Goal: Task Accomplishment & Management: Manage account settings

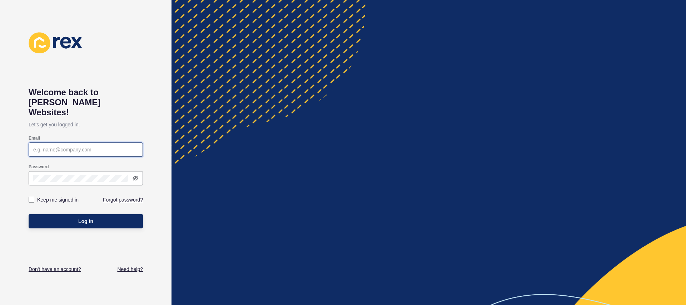
click at [84, 146] on input "Email" at bounding box center [85, 149] width 105 height 7
click at [138, 146] on div at bounding box center [138, 146] width 0 height 0
click at [105, 146] on input "Email" at bounding box center [85, 149] width 105 height 7
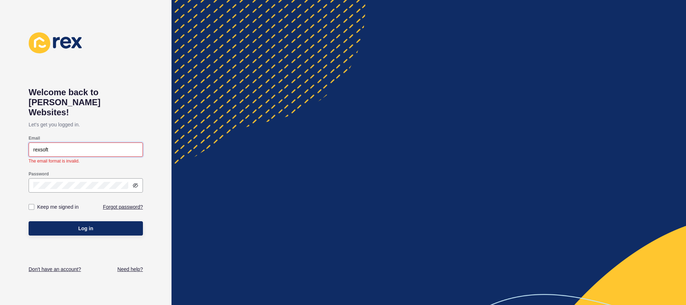
drag, startPoint x: 58, startPoint y: 139, endPoint x: 16, endPoint y: 139, distance: 41.5
click at [18, 139] on div "Welcome back to [PERSON_NAME] Websites! Let's get you logged in. Email rexsoft …" at bounding box center [86, 152] width 172 height 305
type input "[EMAIL_ADDRESS][DOMAIN_NAME]"
click at [118, 176] on div "Password" at bounding box center [86, 181] width 114 height 29
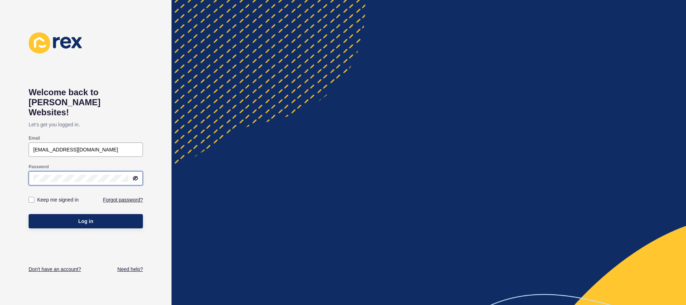
click at [128, 174] on div at bounding box center [128, 174] width 0 height 0
click at [122, 173] on div at bounding box center [86, 178] width 114 height 14
click at [128, 174] on div at bounding box center [128, 174] width 0 height 0
click at [115, 174] on div at bounding box center [86, 178] width 114 height 14
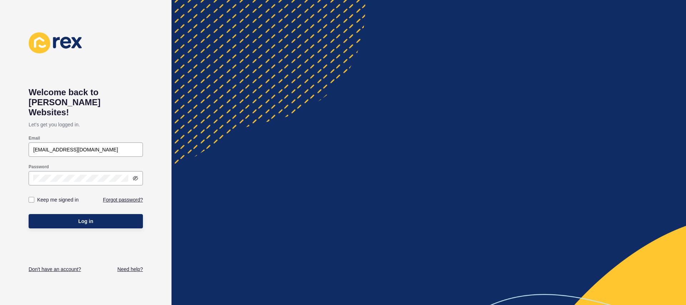
click at [36, 196] on div "Keep me signed in" at bounding box center [57, 200] width 57 height 8
click at [102, 249] on div "Welcome back to [PERSON_NAME] Websites! Let's get you logged in. Email [EMAIL_A…" at bounding box center [86, 152] width 114 height 240
click at [128, 146] on input "[EMAIL_ADDRESS][DOMAIN_NAME]" at bounding box center [85, 149] width 105 height 7
drag, startPoint x: 72, startPoint y: 180, endPoint x: 72, endPoint y: 173, distance: 6.8
click at [72, 173] on form "Email [EMAIL_ADDRESS][DOMAIN_NAME] Password Keep me signed in Forgot password? …" at bounding box center [86, 182] width 114 height 100
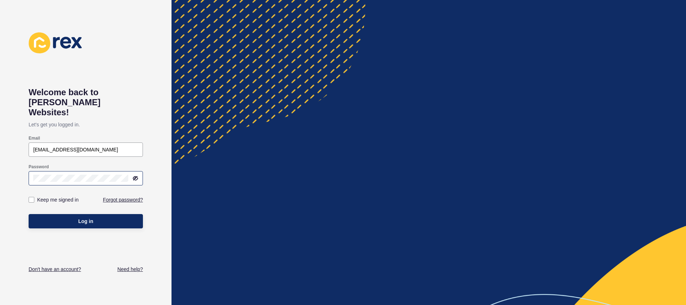
click at [70, 171] on div at bounding box center [86, 178] width 114 height 14
click at [128, 174] on div at bounding box center [128, 174] width 0 height 0
click at [362, 101] on div at bounding box center [429, 152] width 515 height 305
click at [128, 174] on div at bounding box center [128, 174] width 0 height 0
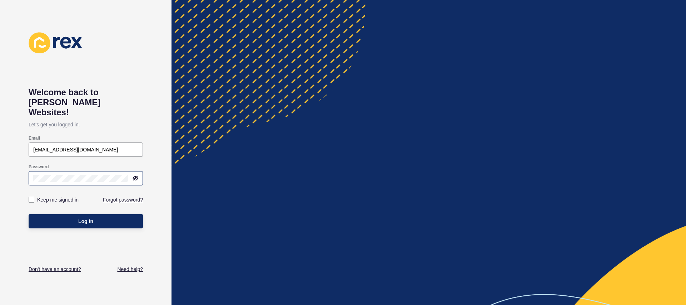
click at [128, 174] on div at bounding box center [128, 174] width 0 height 0
